Goal: Navigation & Orientation: Find specific page/section

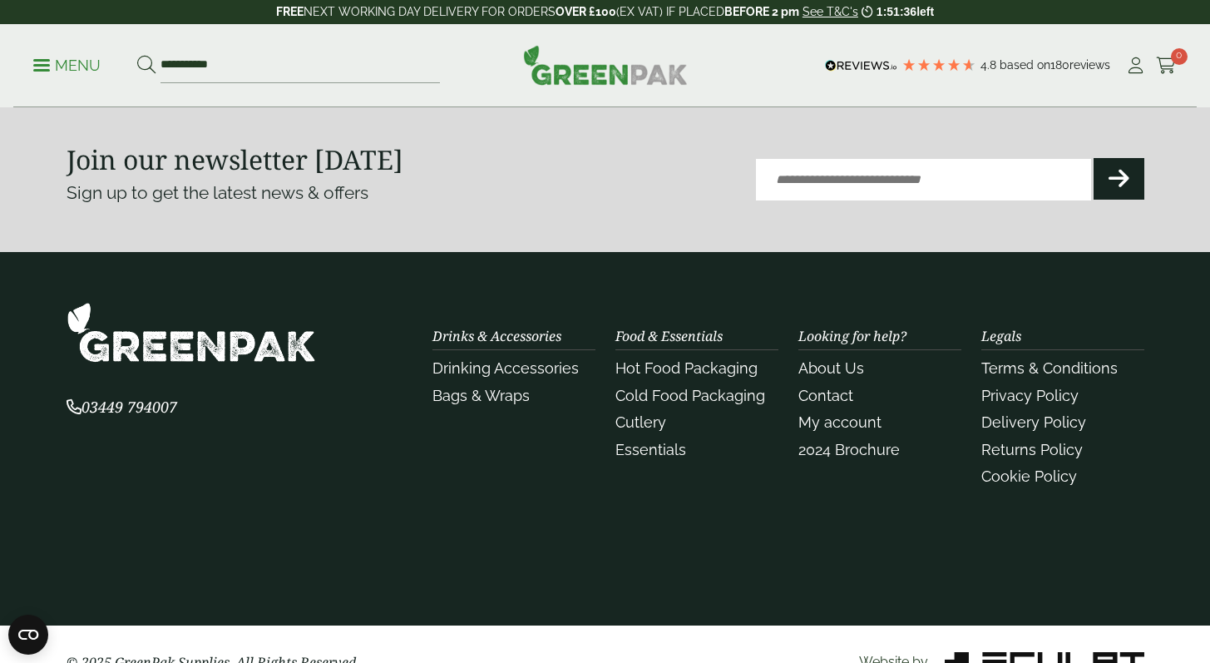
scroll to position [2101, 0]
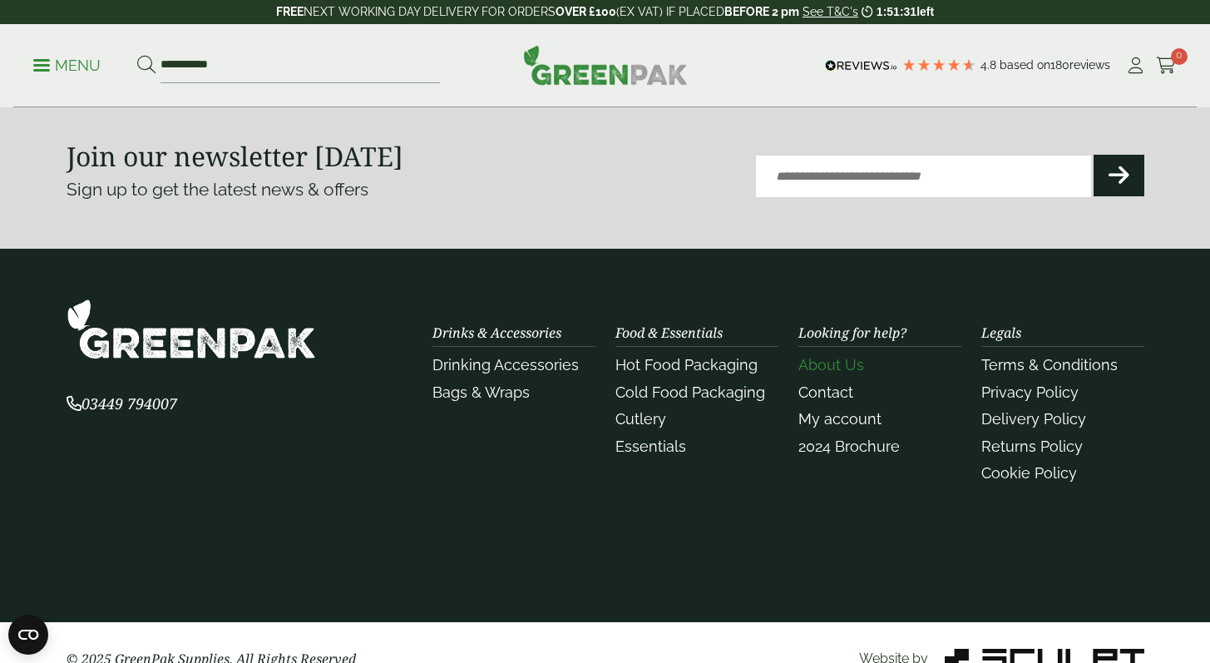
click at [834, 365] on link "About Us" at bounding box center [832, 364] width 66 height 17
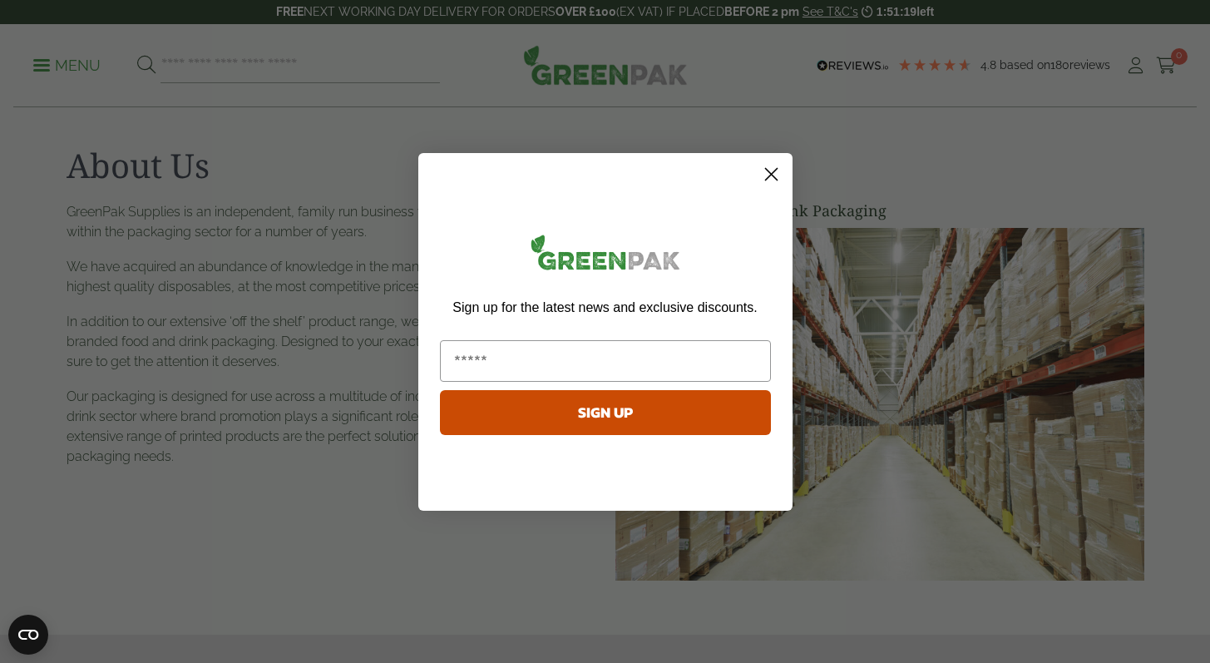
scroll to position [3, 0]
click at [221, 277] on div "Close dialog Sign up for the latest news and exclusive discounts. SIGN UP ******" at bounding box center [605, 331] width 1210 height 663
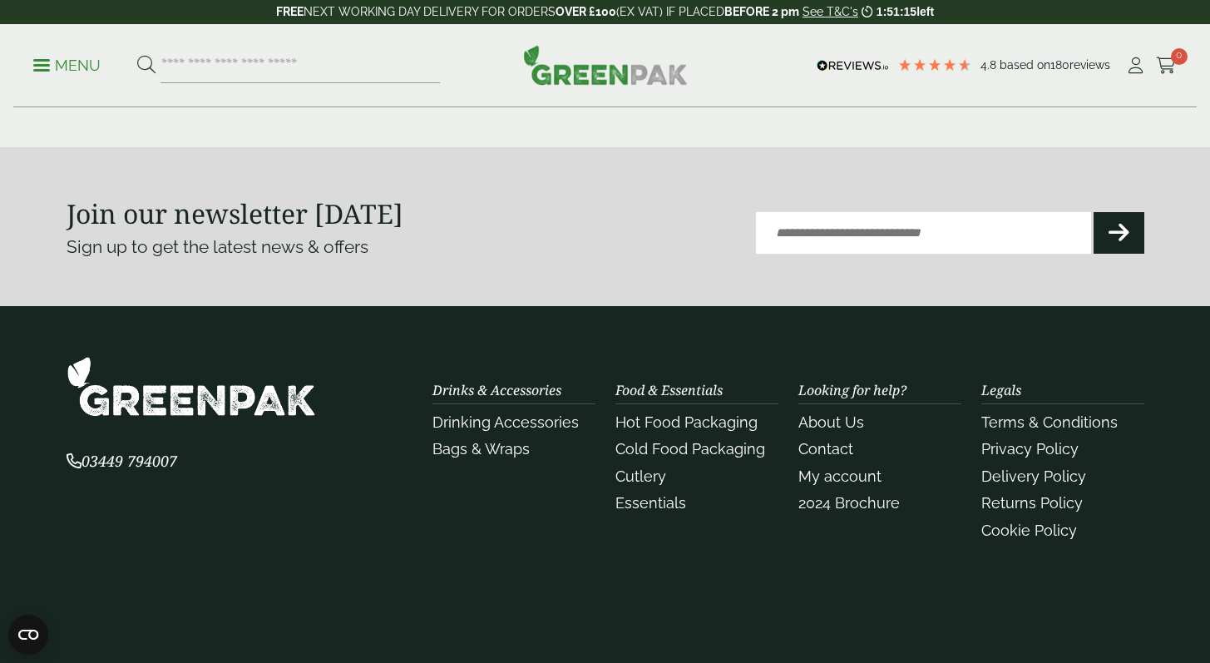
scroll to position [579, 0]
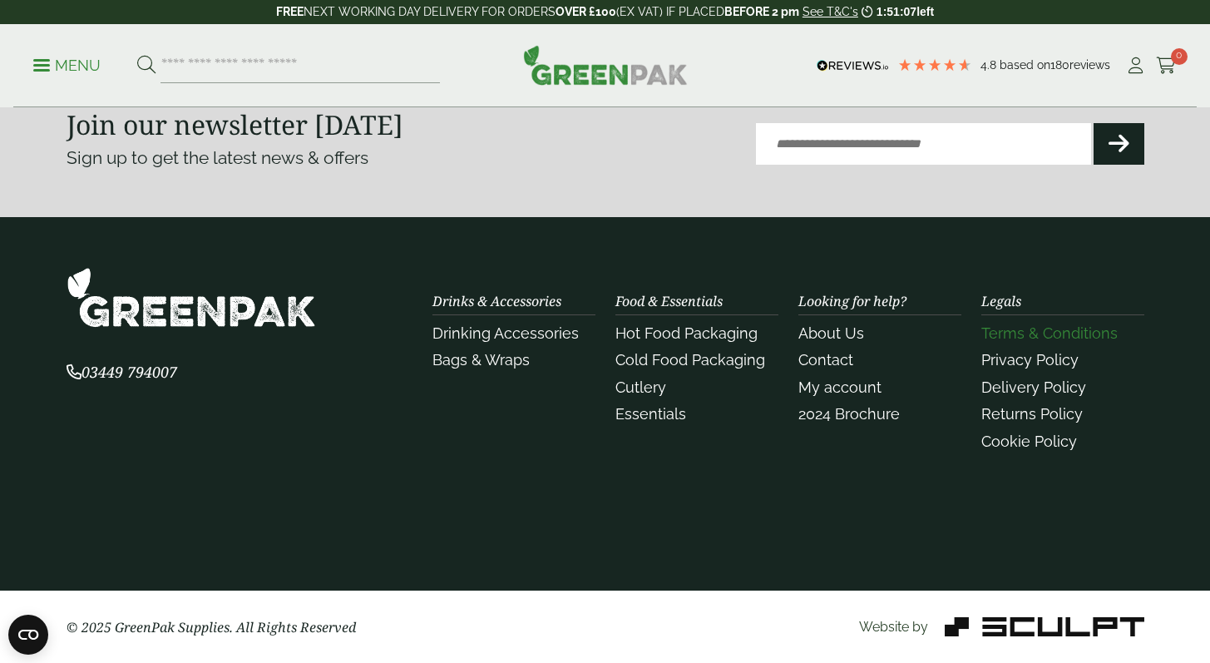
click at [1015, 340] on link "Terms & Conditions" at bounding box center [1050, 332] width 136 height 17
